Goal: Information Seeking & Learning: Learn about a topic

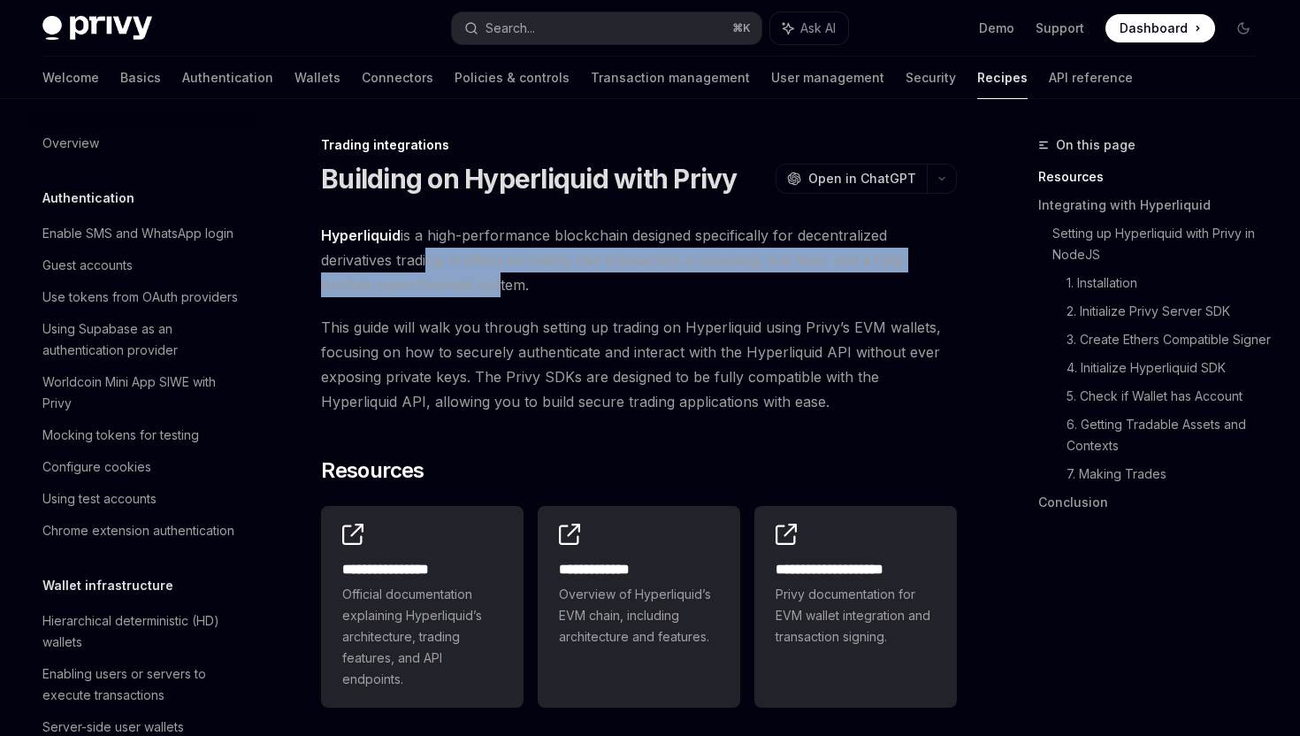
scroll to position [1663, 0]
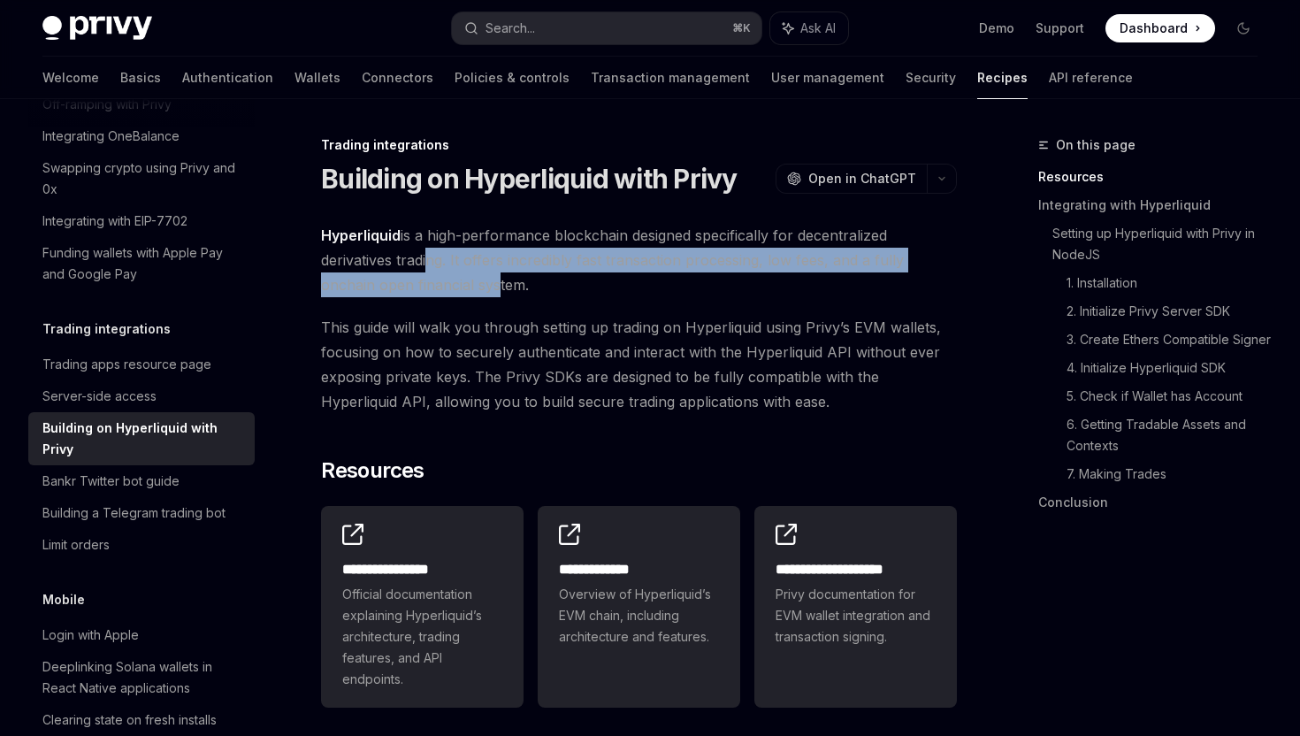
click at [488, 295] on span "Hyperliquid is a high-performance blockchain designed specifically for decentra…" at bounding box center [639, 260] width 636 height 74
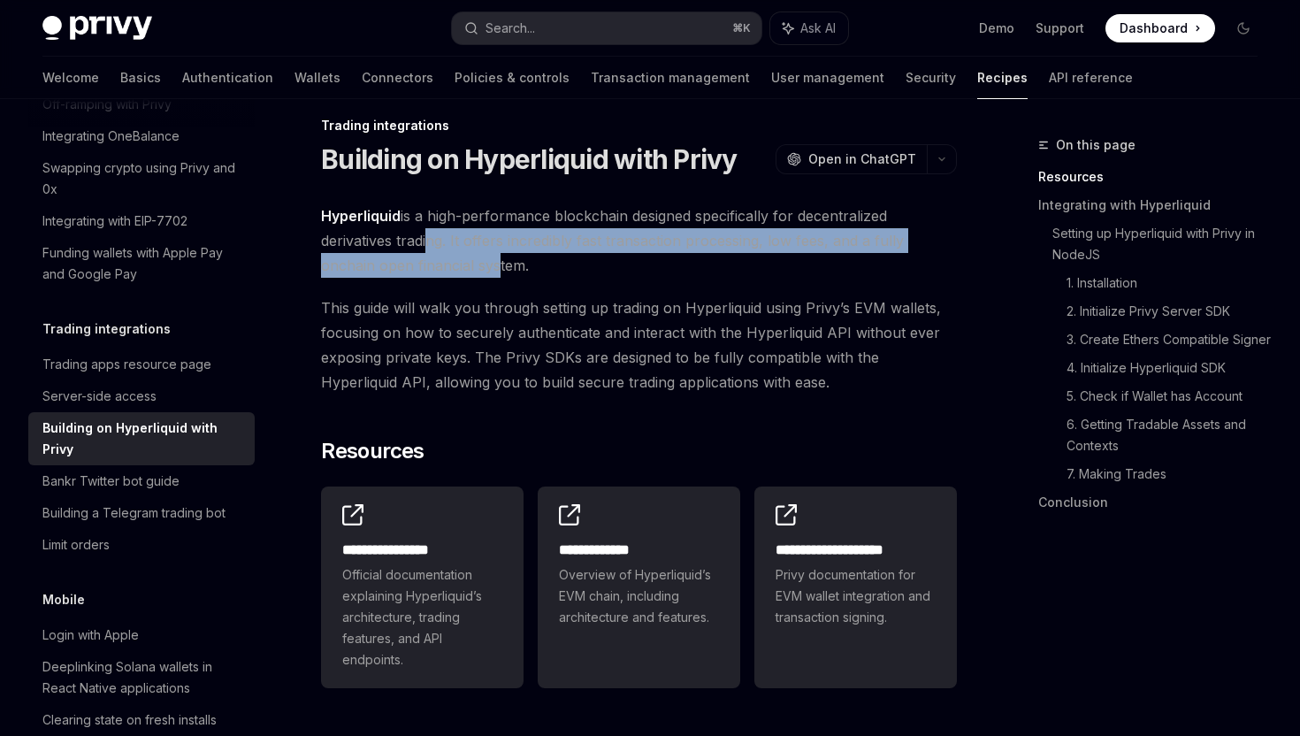
scroll to position [0, 0]
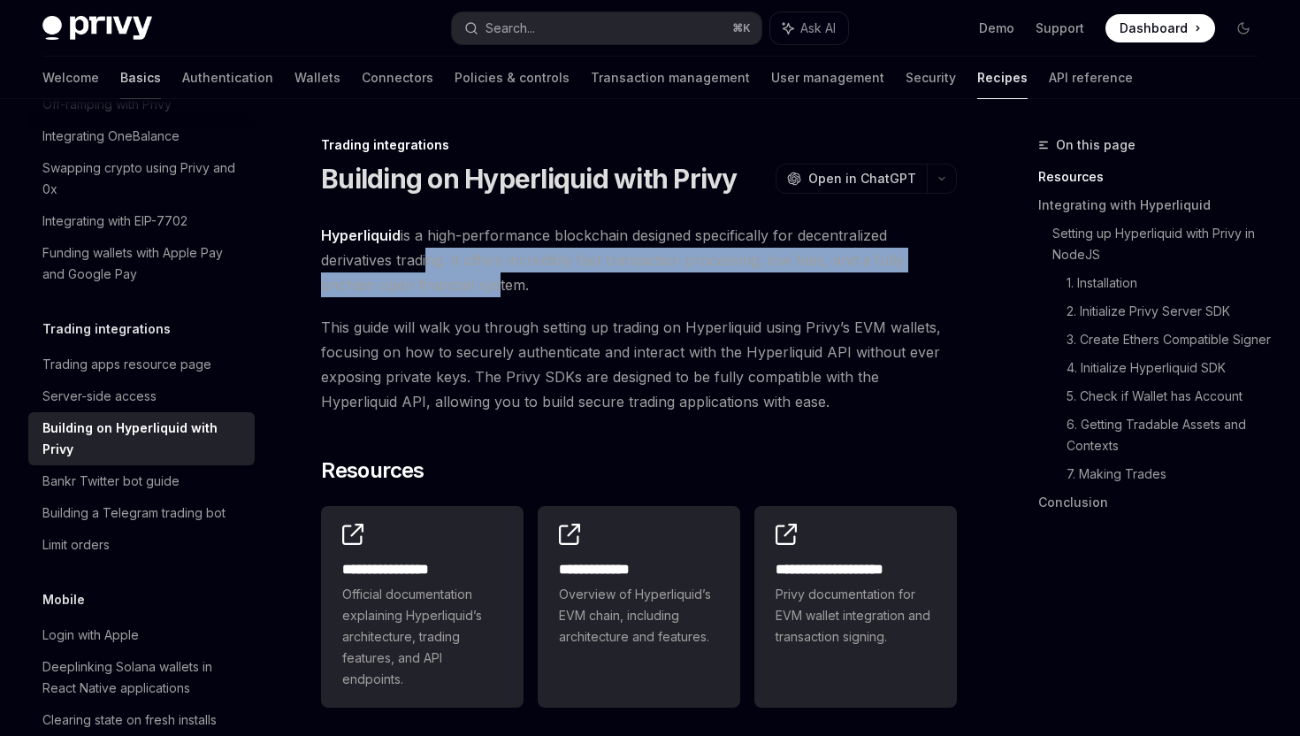
click at [120, 86] on link "Basics" at bounding box center [140, 78] width 41 height 42
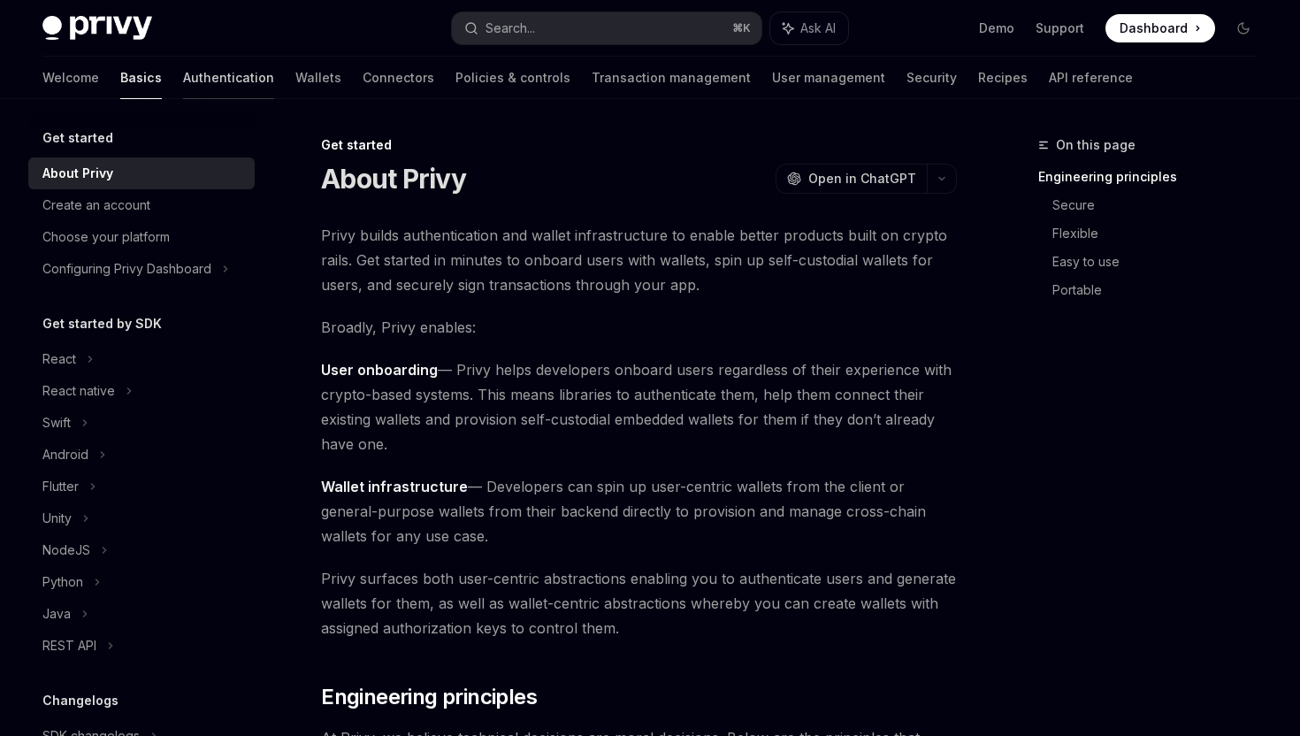
click at [183, 78] on link "Authentication" at bounding box center [228, 78] width 91 height 42
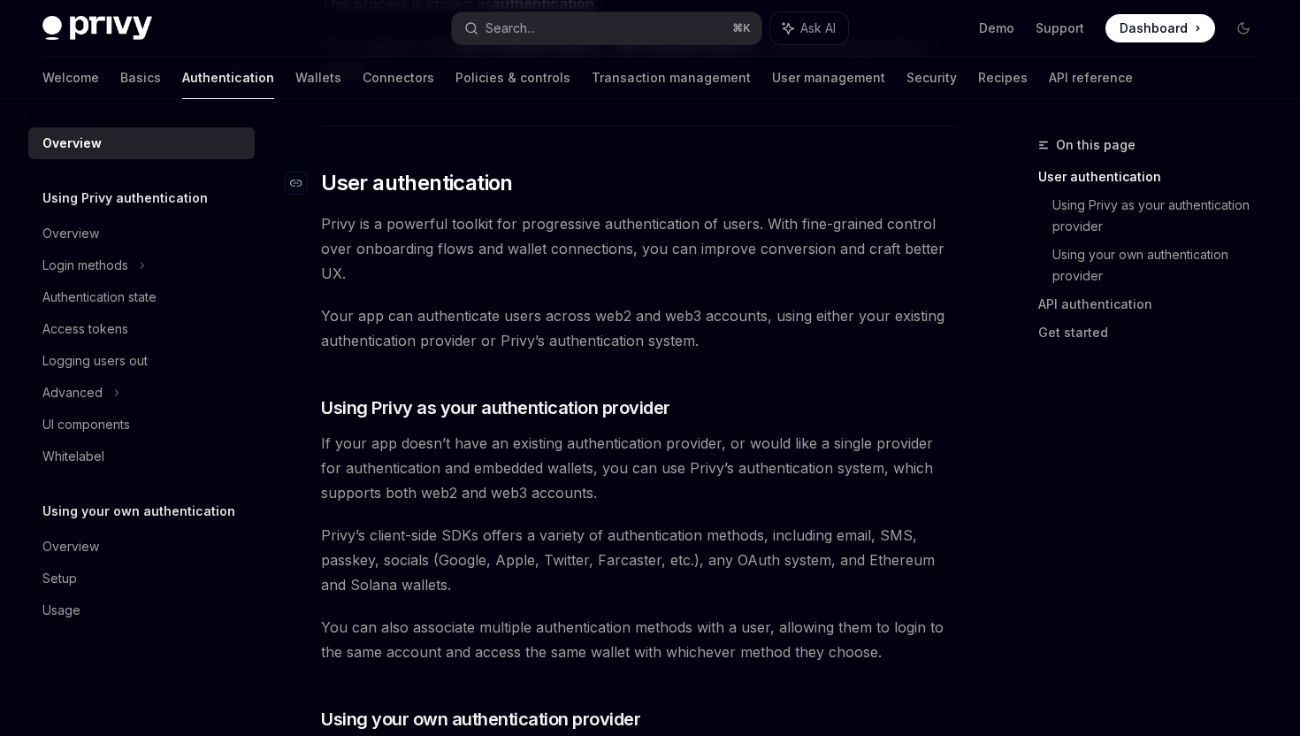
scroll to position [329, 0]
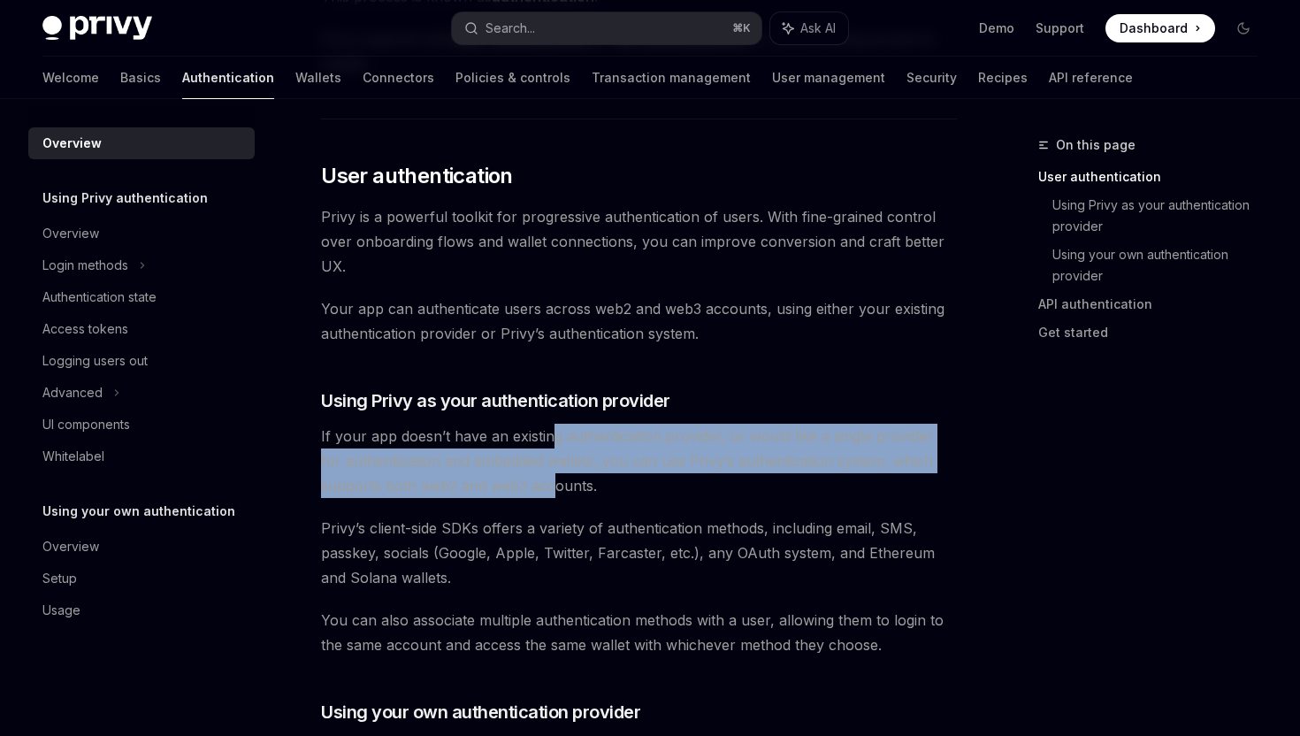
drag, startPoint x: 555, startPoint y: 440, endPoint x: 550, endPoint y: 491, distance: 50.7
click at [550, 492] on span "If your app doesn’t have an existing authentication provider, or would like a s…" at bounding box center [639, 461] width 636 height 74
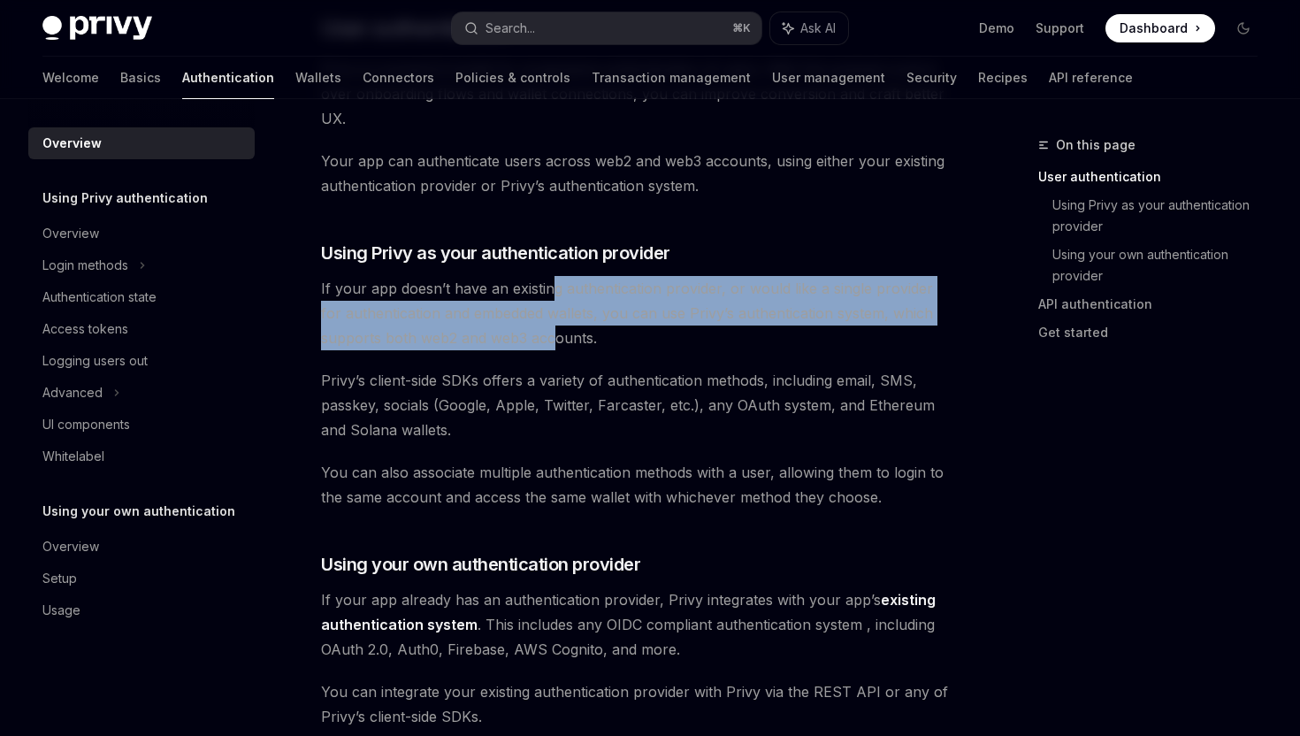
scroll to position [478, 0]
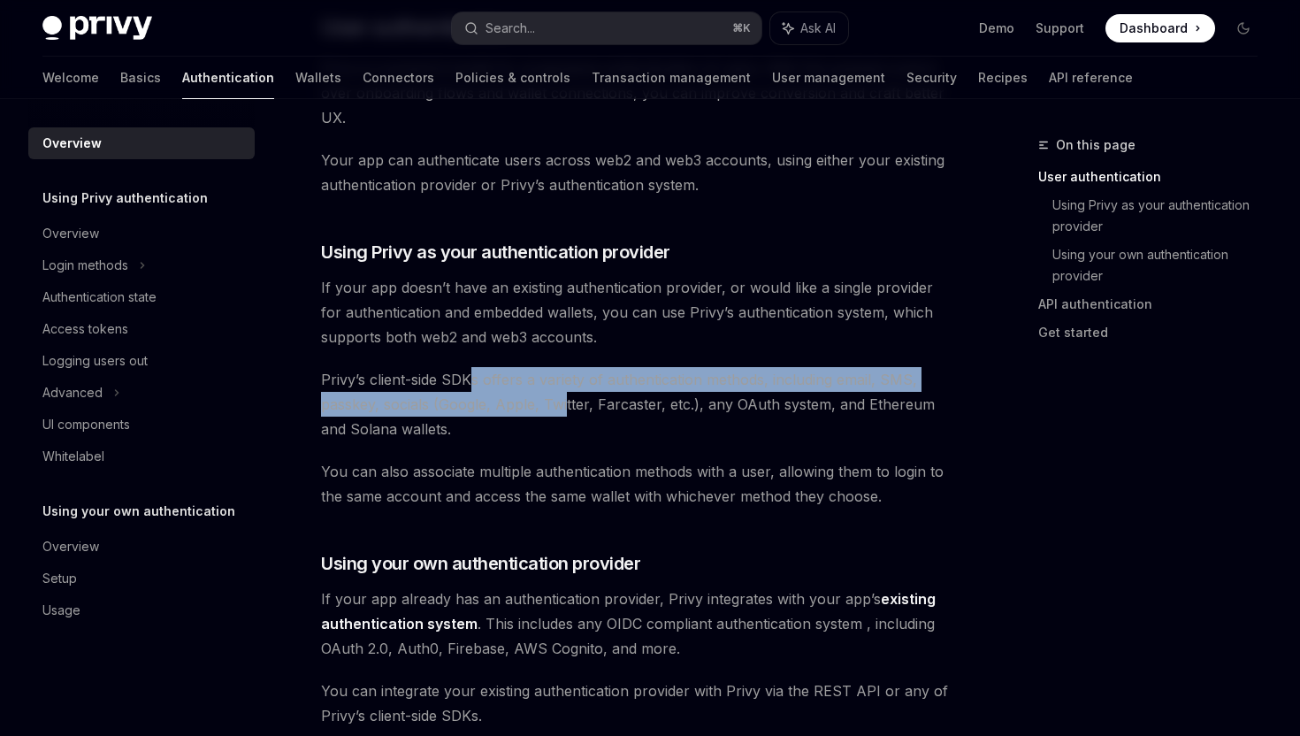
drag, startPoint x: 468, startPoint y: 386, endPoint x: 565, endPoint y: 405, distance: 99.2
click at [565, 405] on span "Privy’s client-side SDKs offers a variety of authentication methods, including …" at bounding box center [639, 404] width 636 height 74
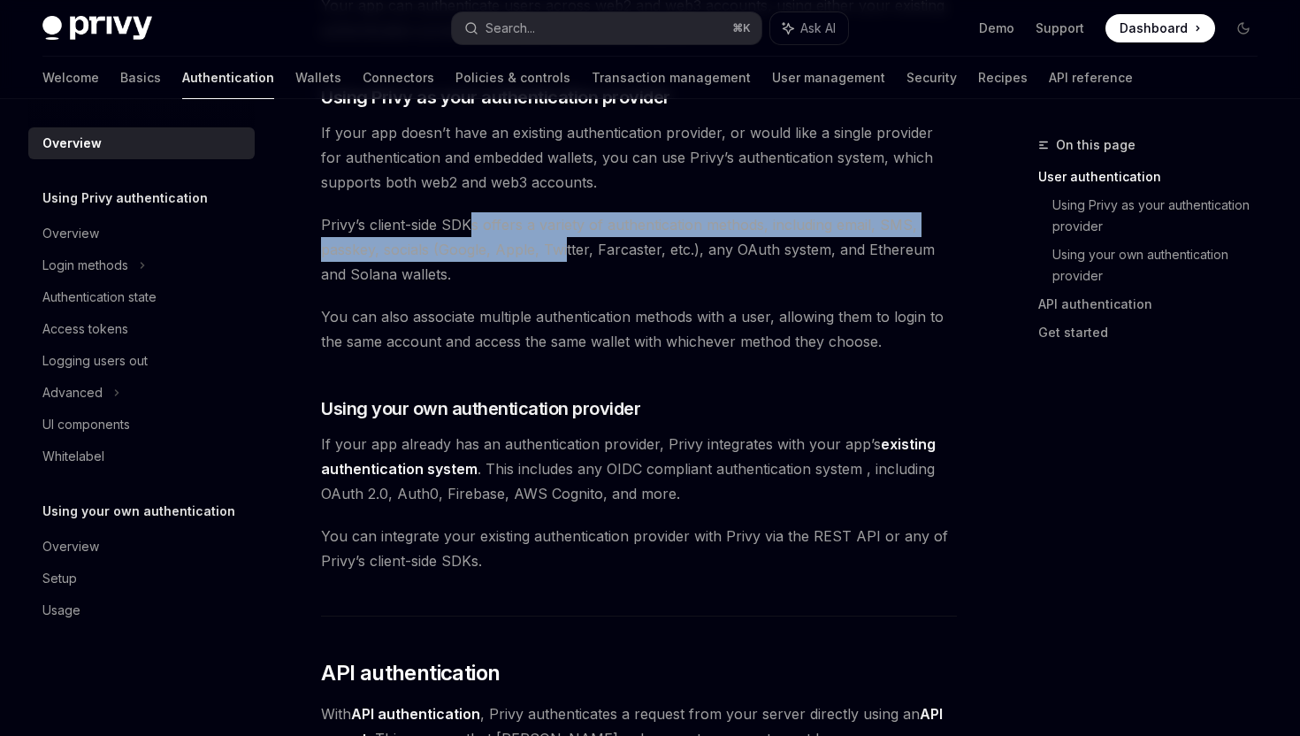
scroll to position [129, 0]
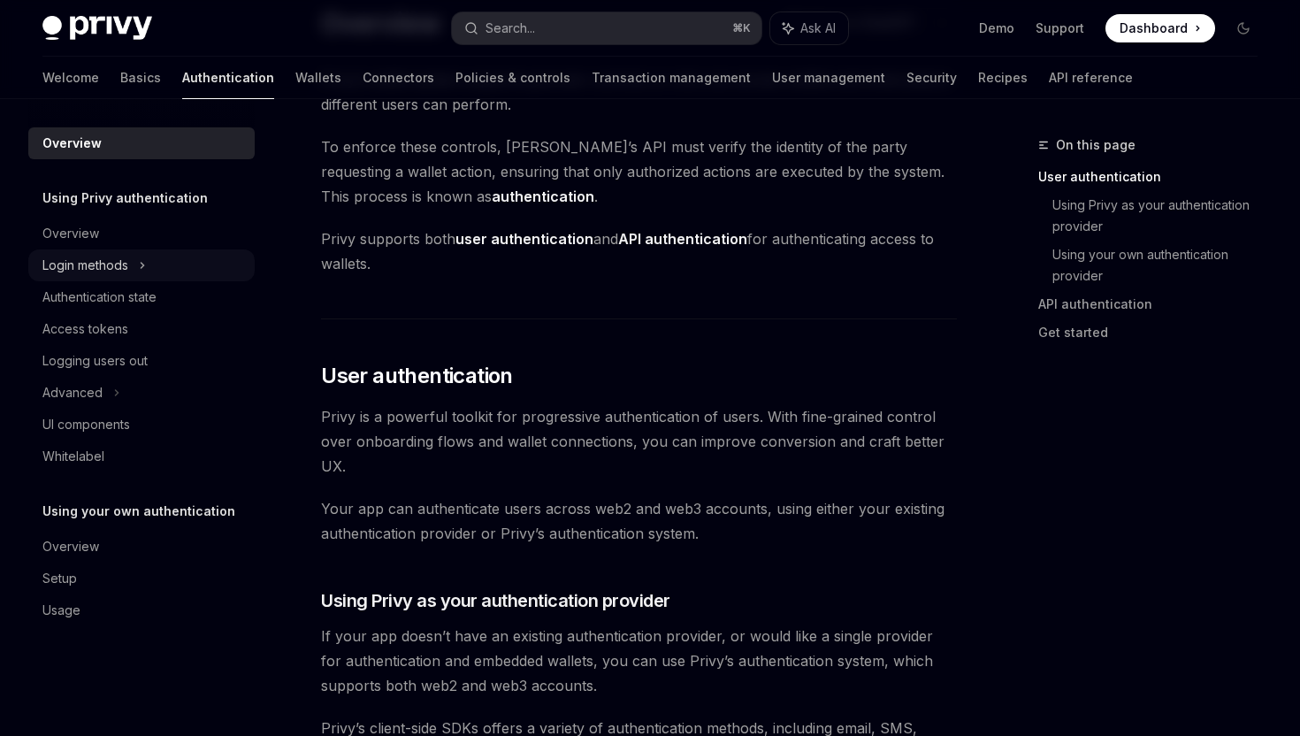
click at [148, 268] on div "Login methods" at bounding box center [141, 265] width 226 height 32
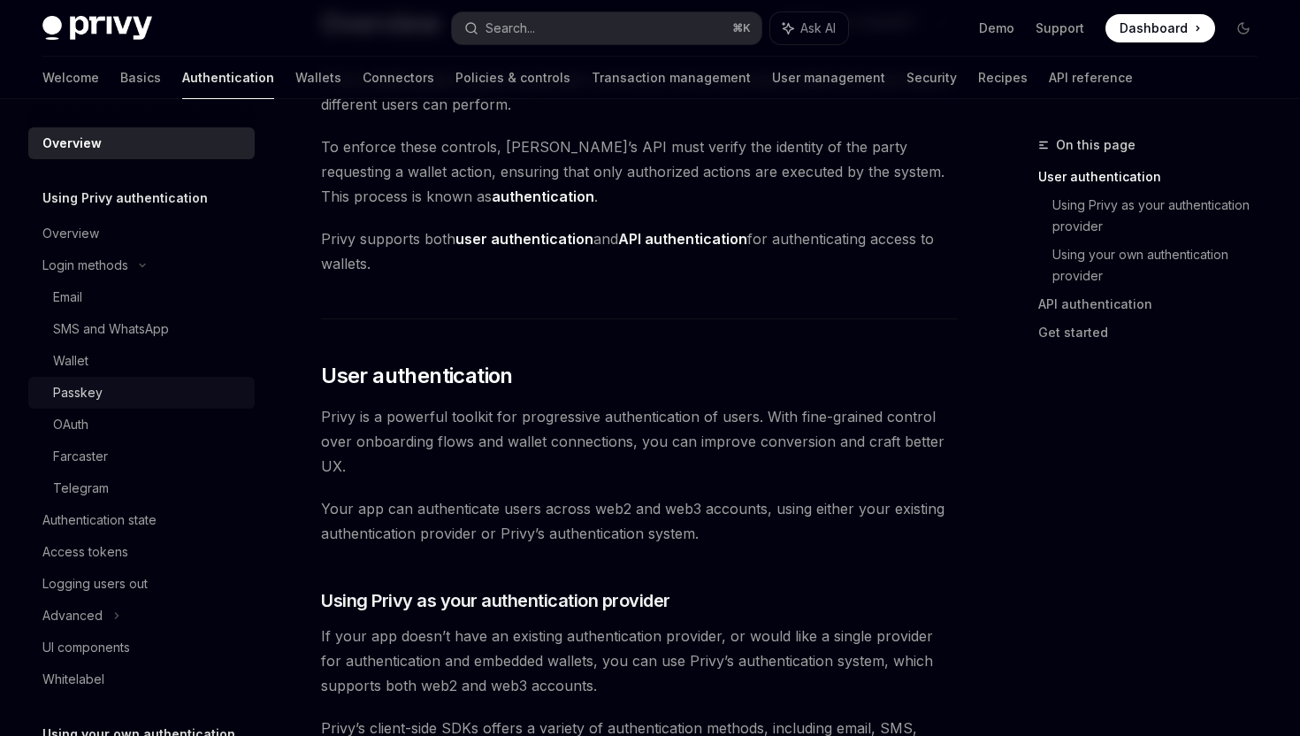
click at [99, 406] on link "Passkey" at bounding box center [141, 393] width 226 height 32
click at [96, 397] on div "Passkey" at bounding box center [78, 392] width 50 height 21
click at [83, 366] on div "Wallet" at bounding box center [70, 360] width 35 height 21
type textarea "*"
